Goal: Complete application form

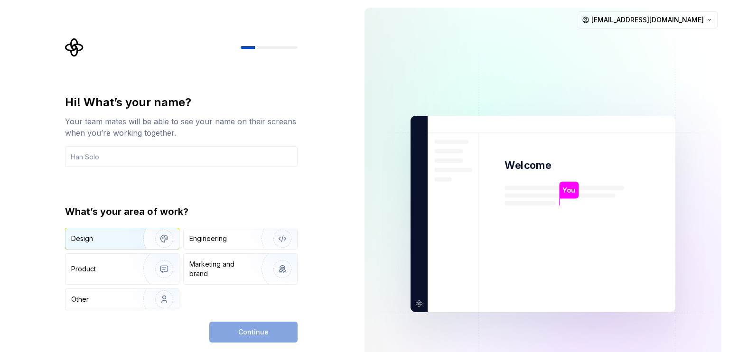
click at [156, 241] on img "button" at bounding box center [158, 239] width 61 height 64
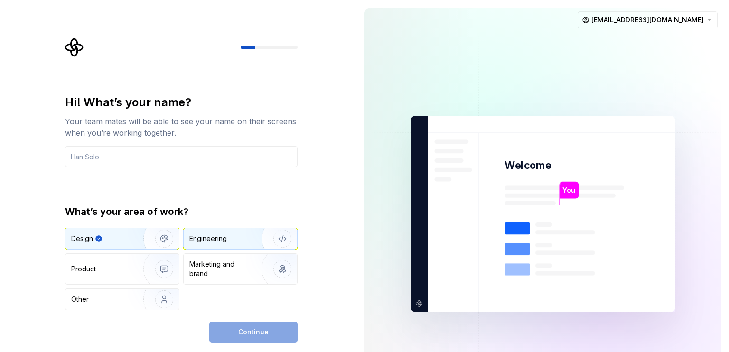
click at [226, 235] on div "Engineering" at bounding box center [208, 238] width 38 height 9
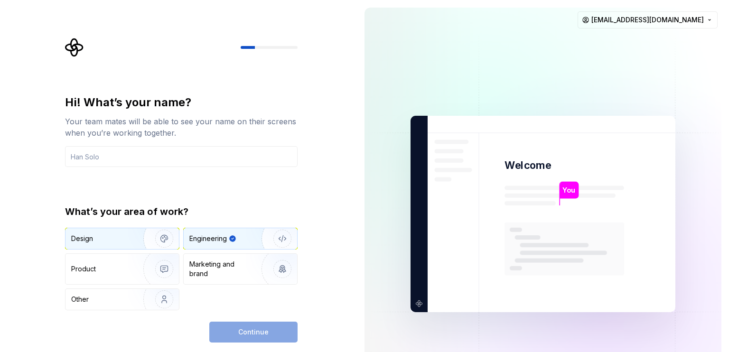
click at [153, 246] on img "button" at bounding box center [158, 239] width 61 height 64
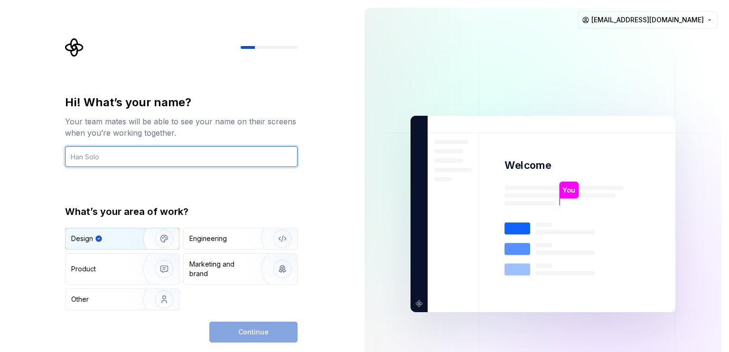
click at [135, 161] on input "text" at bounding box center [181, 156] width 233 height 21
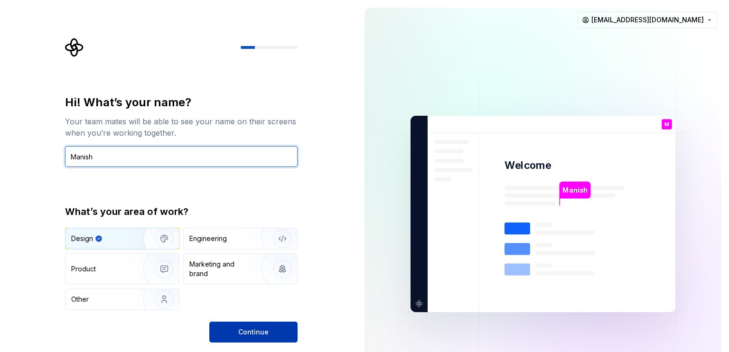
type input "Manish"
click at [232, 326] on button "Continue" at bounding box center [253, 332] width 88 height 21
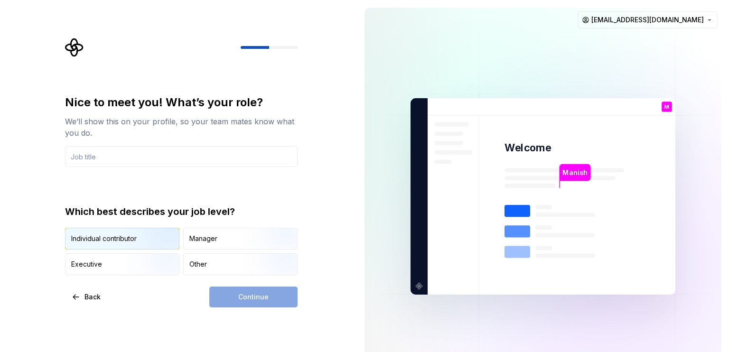
click at [134, 242] on img "button" at bounding box center [156, 251] width 61 height 64
click at [281, 301] on div "Continue" at bounding box center [253, 297] width 88 height 21
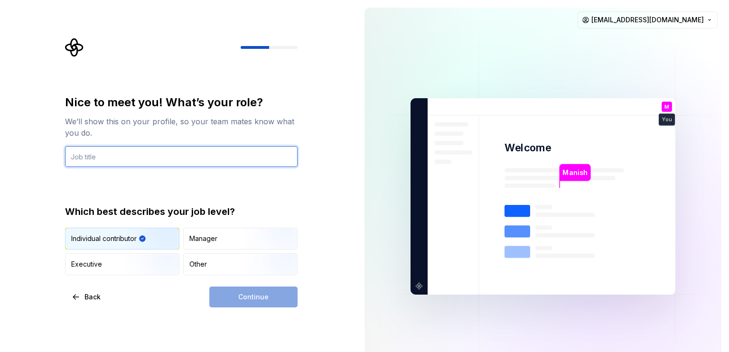
click at [149, 156] on input "text" at bounding box center [181, 156] width 233 height 21
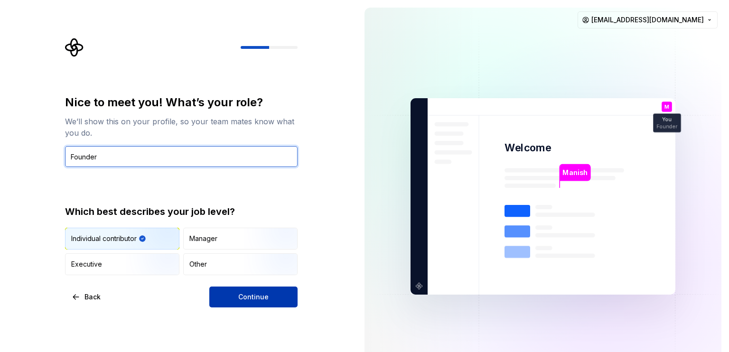
type input "Founder"
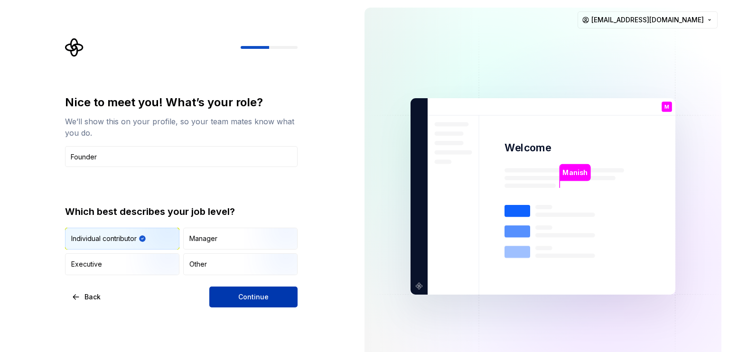
click at [239, 303] on button "Continue" at bounding box center [253, 297] width 88 height 21
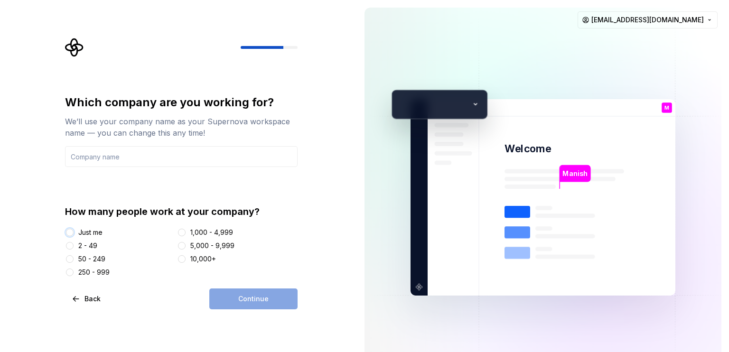
click at [71, 234] on button "Just me" at bounding box center [70, 233] width 8 height 8
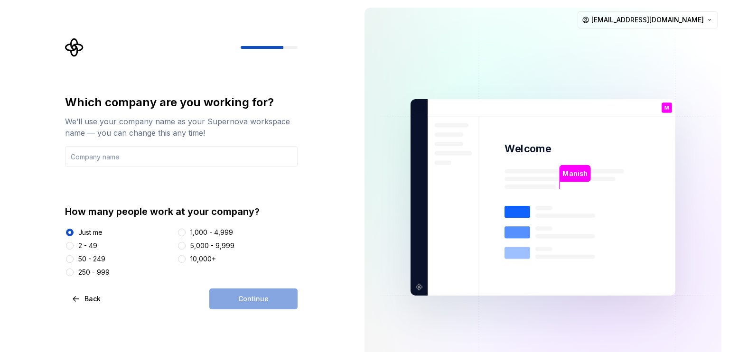
click at [277, 302] on div "Continue" at bounding box center [253, 299] width 88 height 21
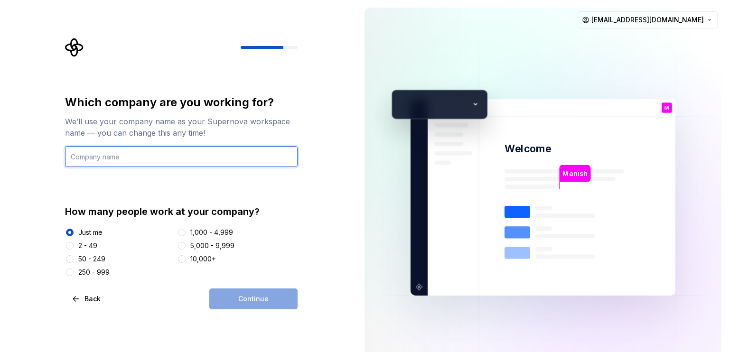
click at [226, 156] on input "text" at bounding box center [181, 156] width 233 height 21
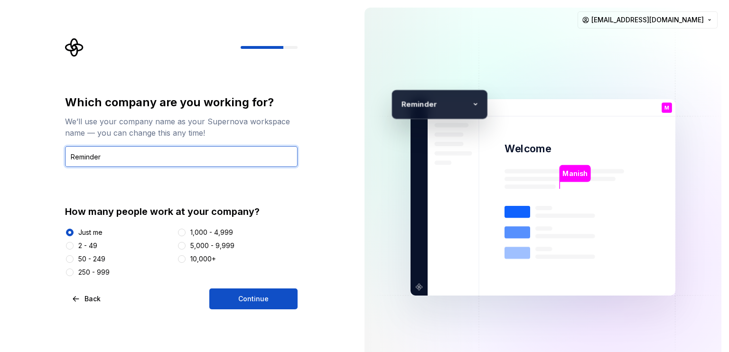
type input "Reminder"
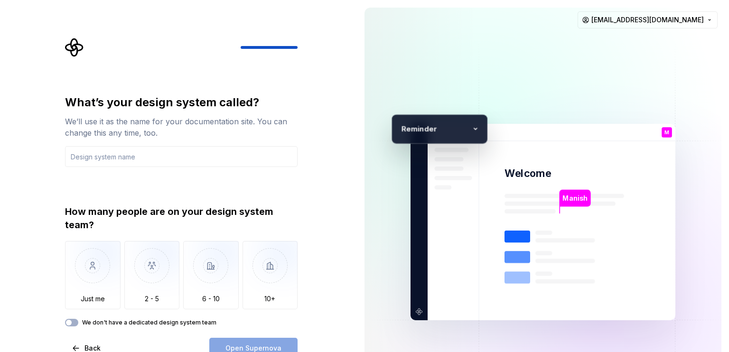
drag, startPoint x: 333, startPoint y: 249, endPoint x: 584, endPoint y: 112, distance: 285.7
click at [584, 112] on img at bounding box center [543, 222] width 385 height 449
